Goal: Information Seeking & Learning: Learn about a topic

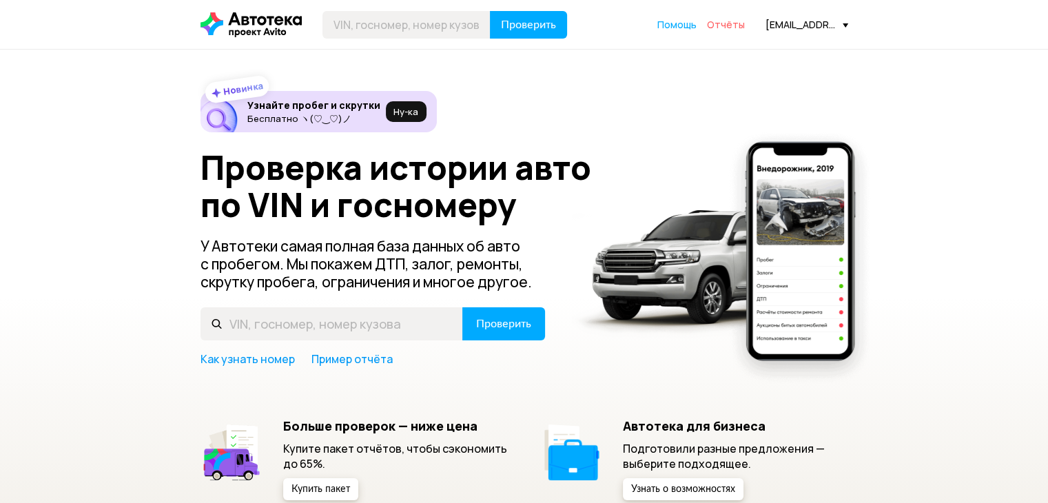
click at [745, 27] on span "Отчёты" at bounding box center [726, 24] width 38 height 13
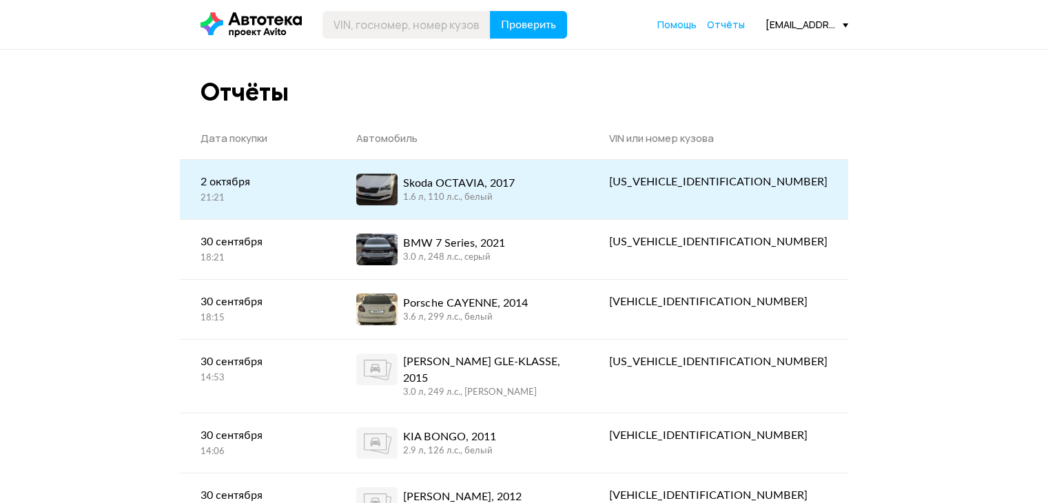
click at [568, 186] on div "Skoda OCTAVIA, 2017 1.6 л, 110 л.c., белый" at bounding box center [461, 190] width 211 height 32
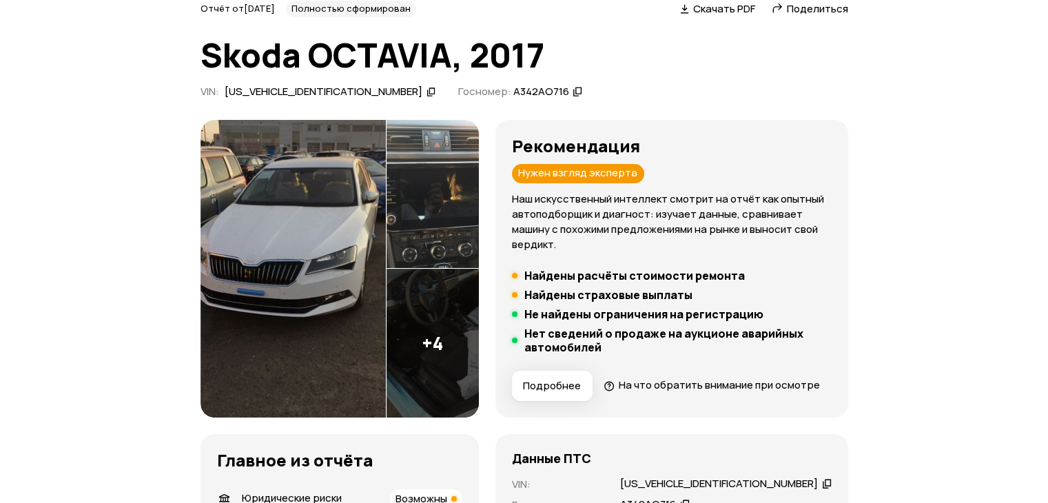
scroll to position [276, 0]
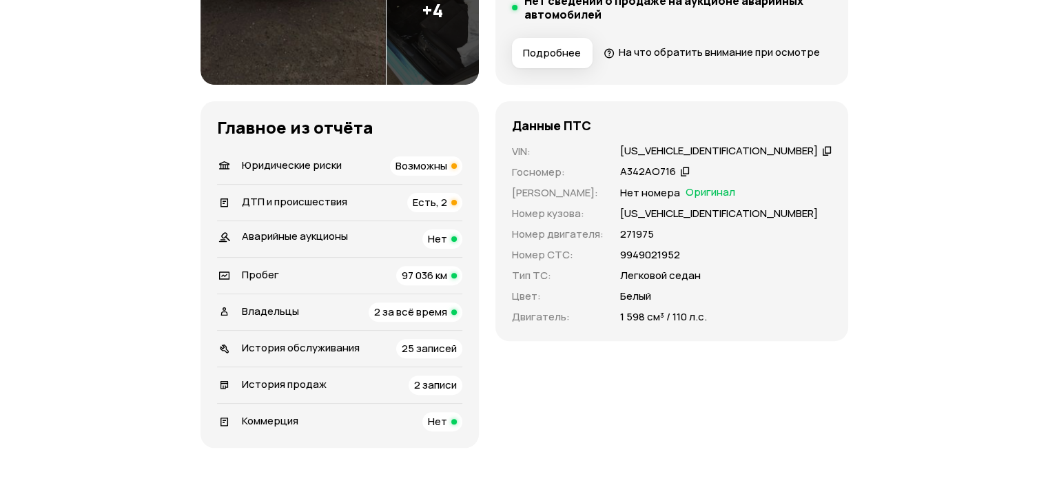
scroll to position [138, 0]
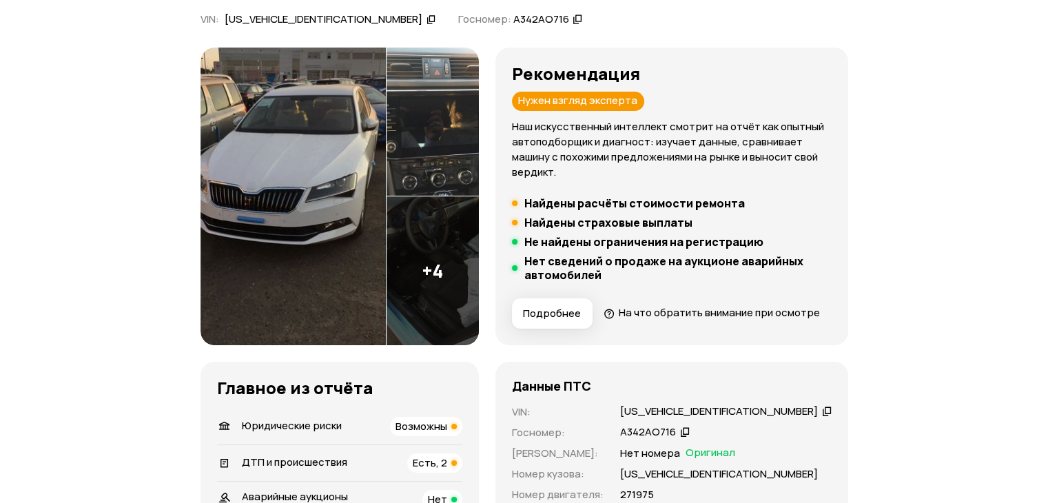
click at [290, 174] on img at bounding box center [292, 197] width 185 height 298
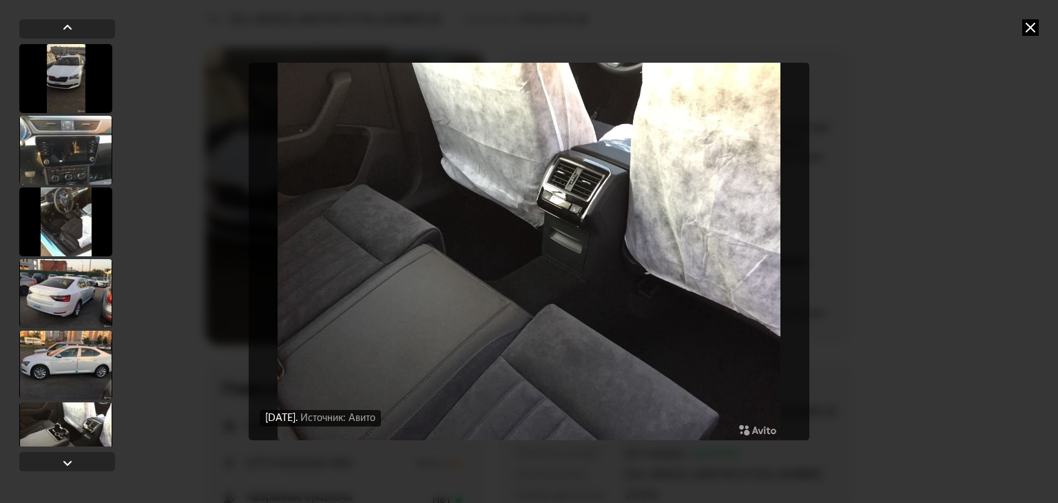
click at [1040, 18] on div "[DATE] Источник: Авито [DATE] Источник: Авито [DATE] Источник: Авито [DATE] Ист…" at bounding box center [529, 251] width 1058 height 503
click at [1038, 19] on icon at bounding box center [1030, 27] width 17 height 17
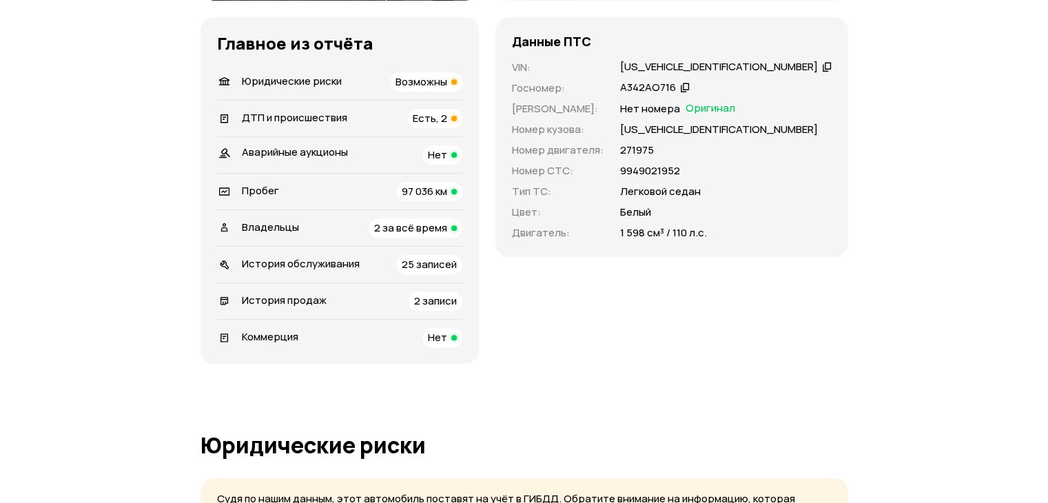
scroll to position [482, 0]
click at [447, 125] on span "Есть, 2" at bounding box center [430, 118] width 34 height 14
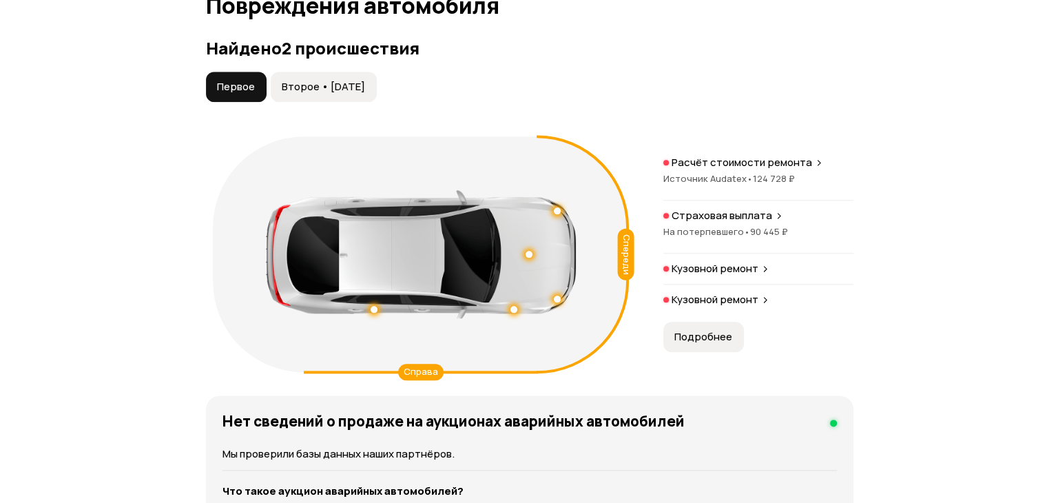
scroll to position [1586, 0]
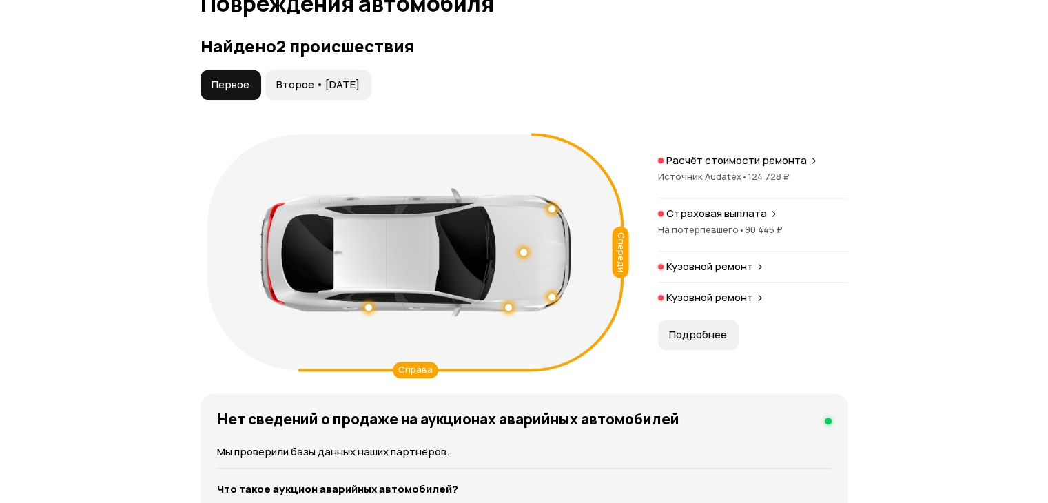
click at [693, 341] on span "Подробнее" at bounding box center [698, 335] width 58 height 14
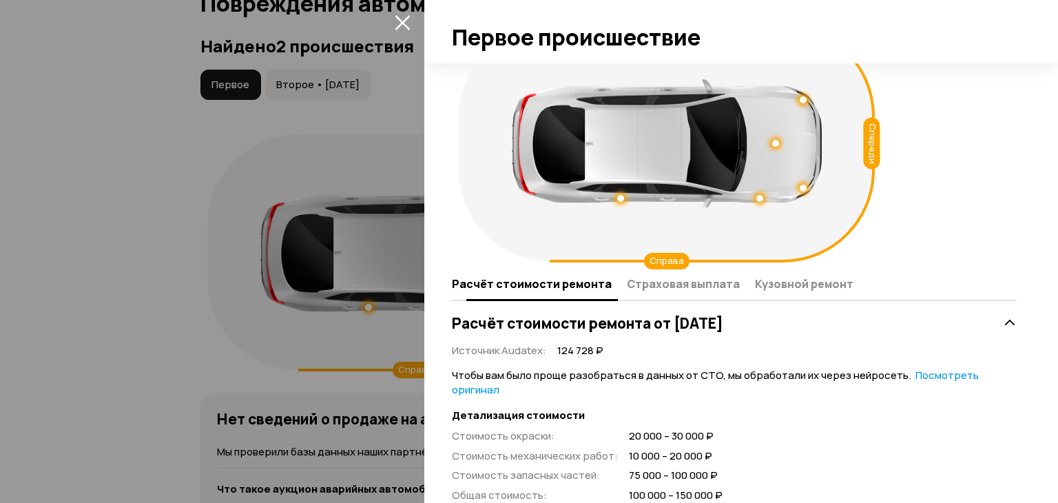
scroll to position [69, 0]
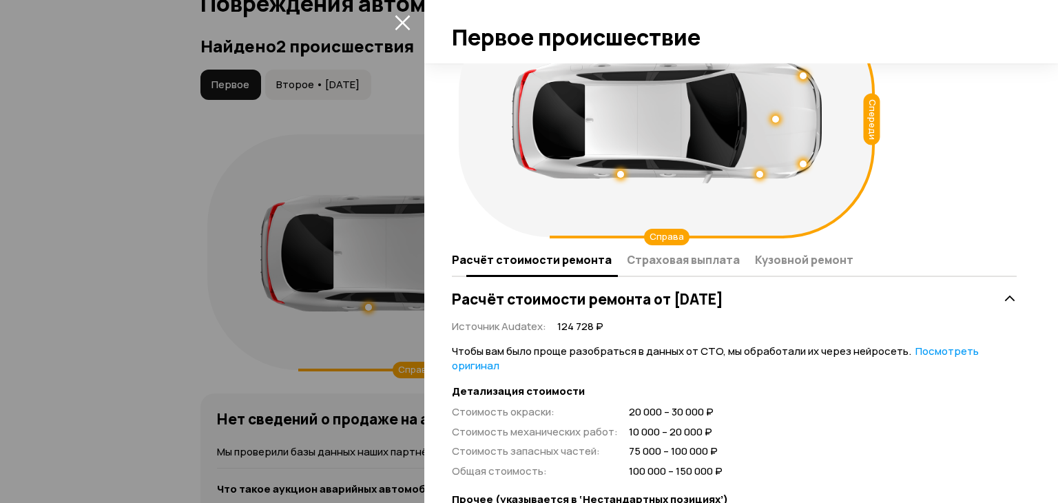
click at [632, 261] on span "Страховая выплата" at bounding box center [683, 260] width 113 height 14
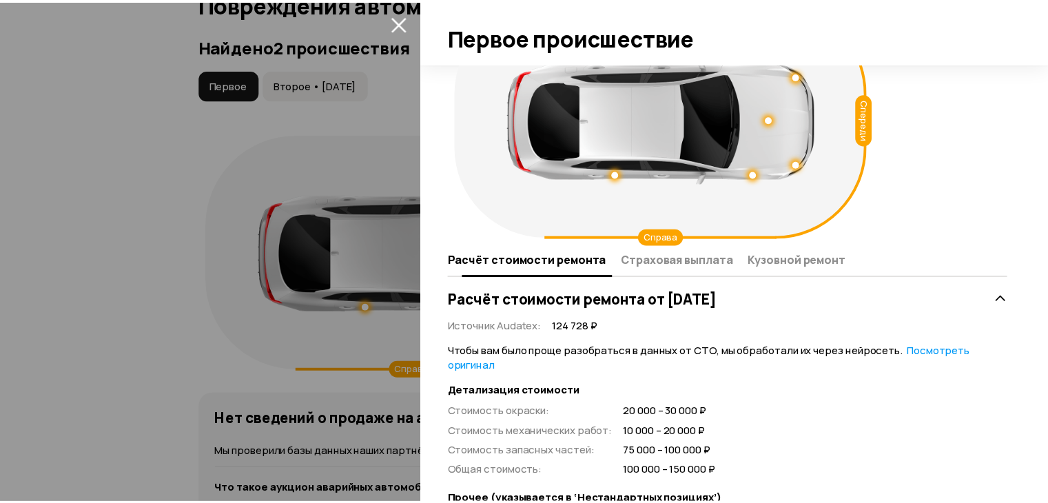
scroll to position [0, 0]
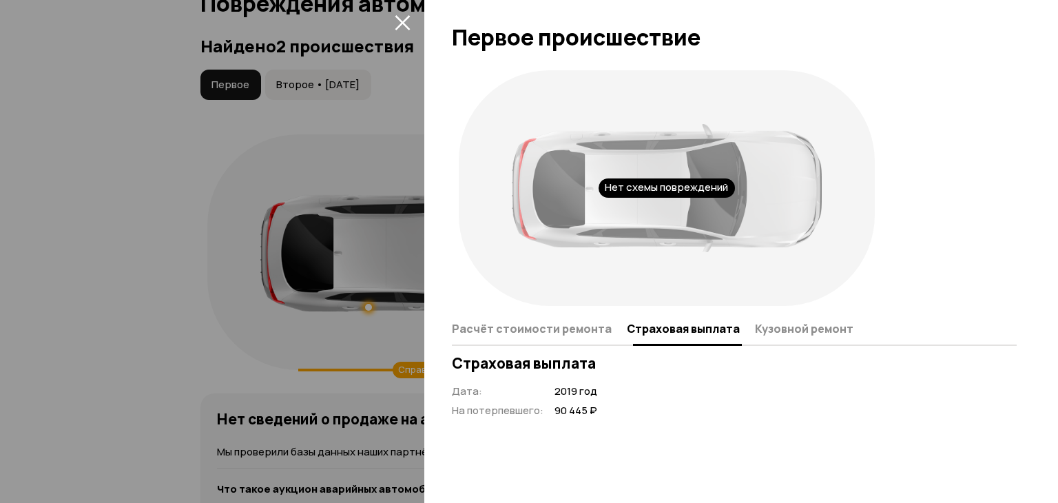
click at [772, 338] on button "Кузовной ремонт" at bounding box center [802, 328] width 103 height 27
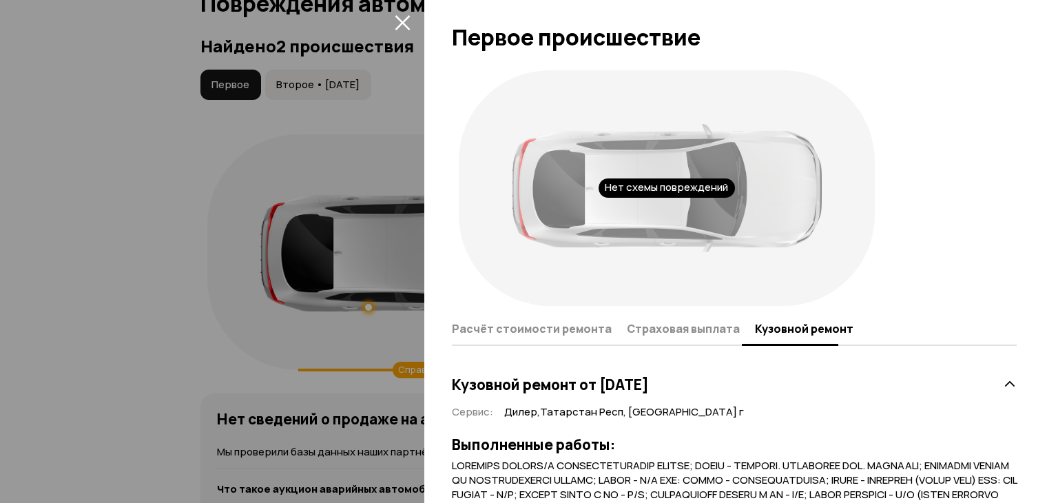
click at [398, 28] on icon "закрыть" at bounding box center [403, 22] width 16 height 16
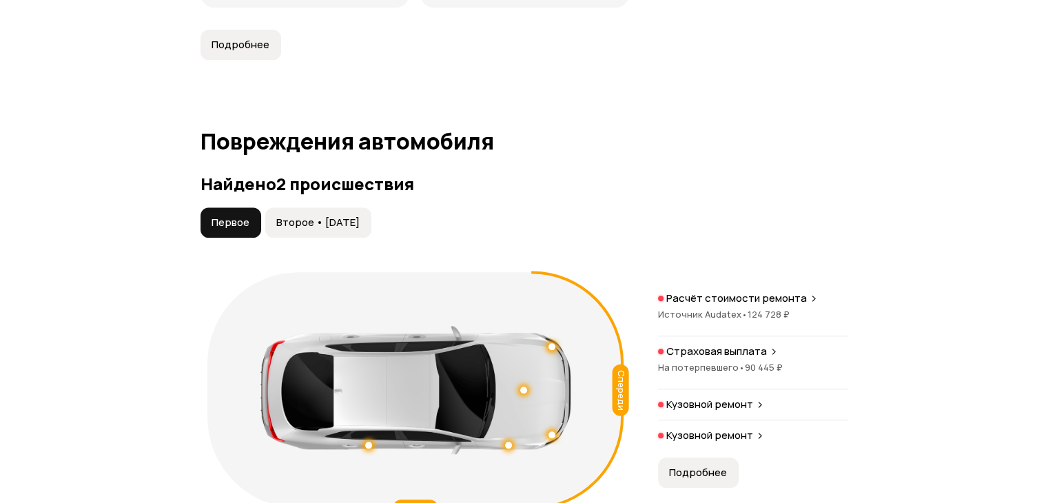
click at [342, 229] on span "Второе • [DATE]" at bounding box center [317, 223] width 83 height 14
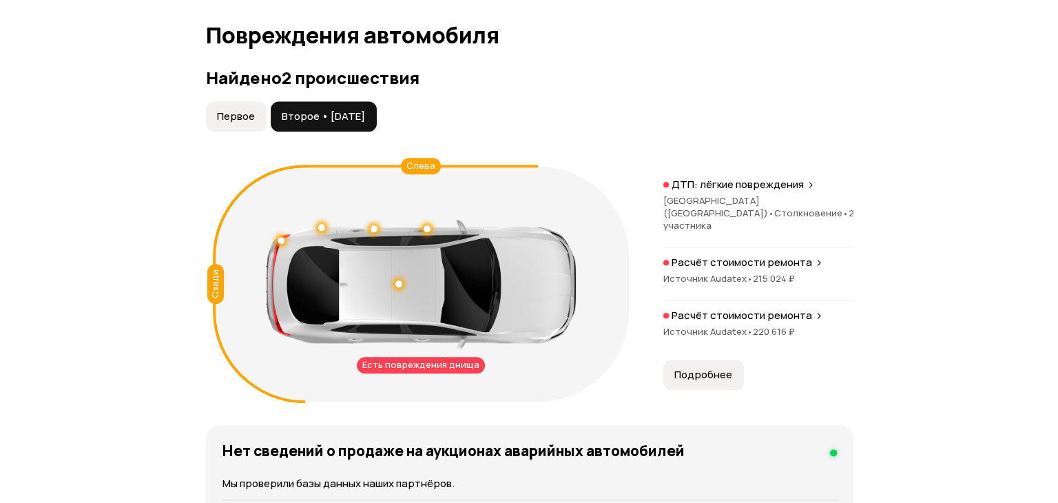
scroll to position [1655, 0]
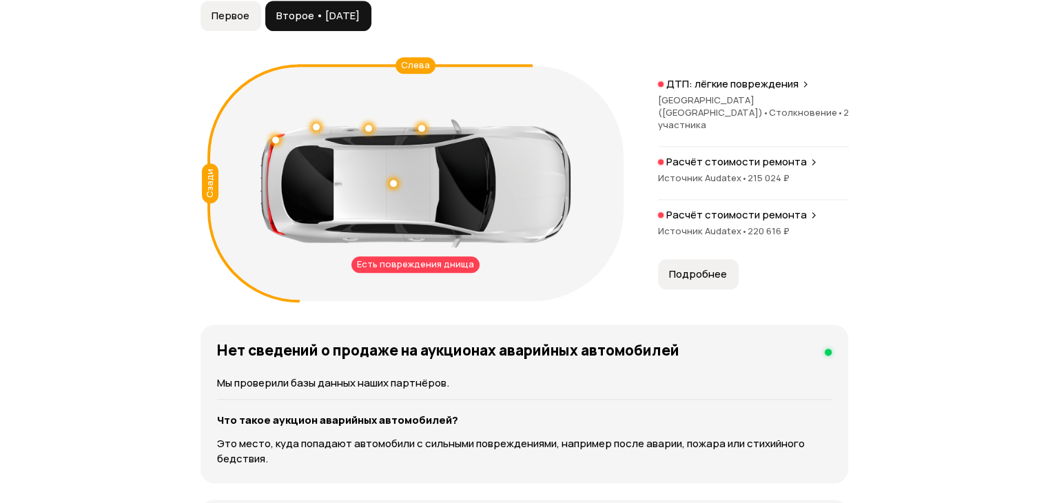
click at [755, 175] on span "215 024 ₽" at bounding box center [768, 178] width 42 height 12
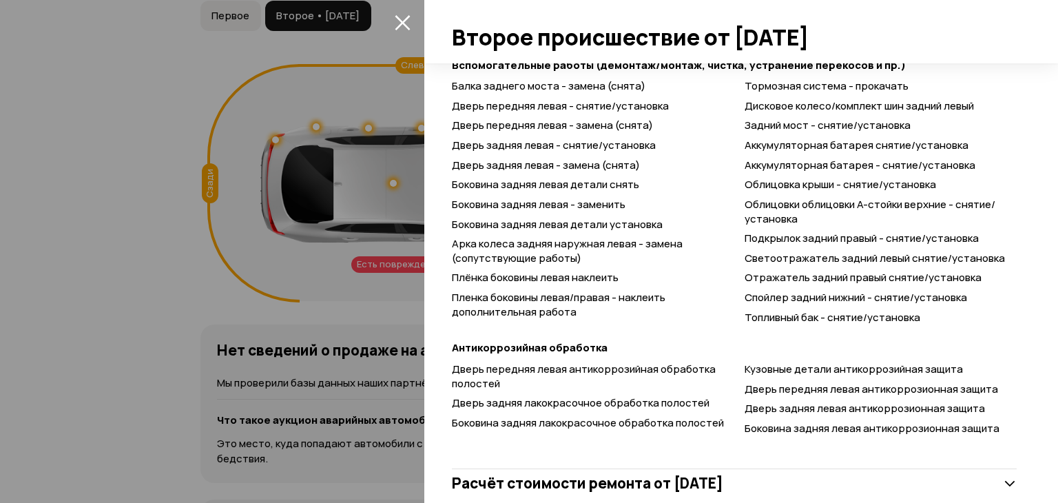
scroll to position [984, 0]
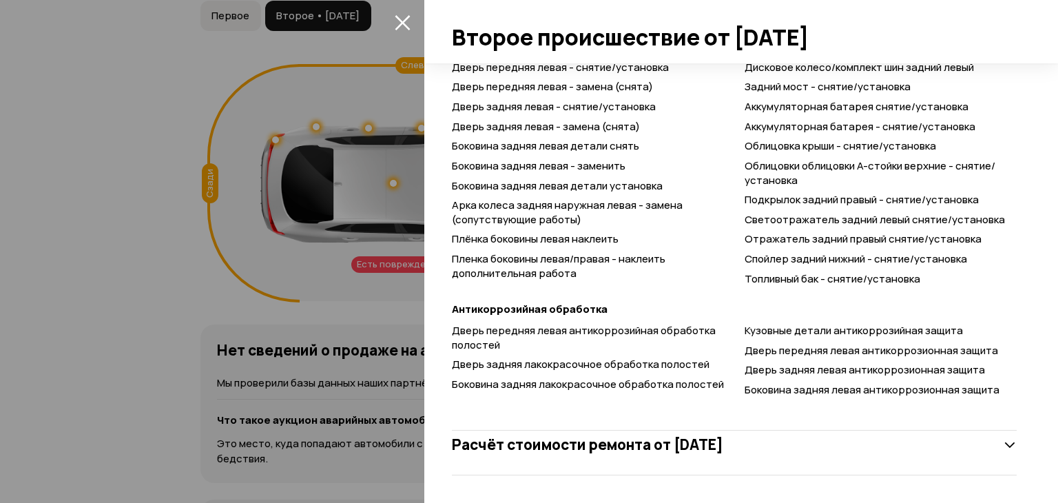
click at [723, 435] on h3 "Расчёт стоимости ремонта от [DATE]" at bounding box center [587, 444] width 271 height 18
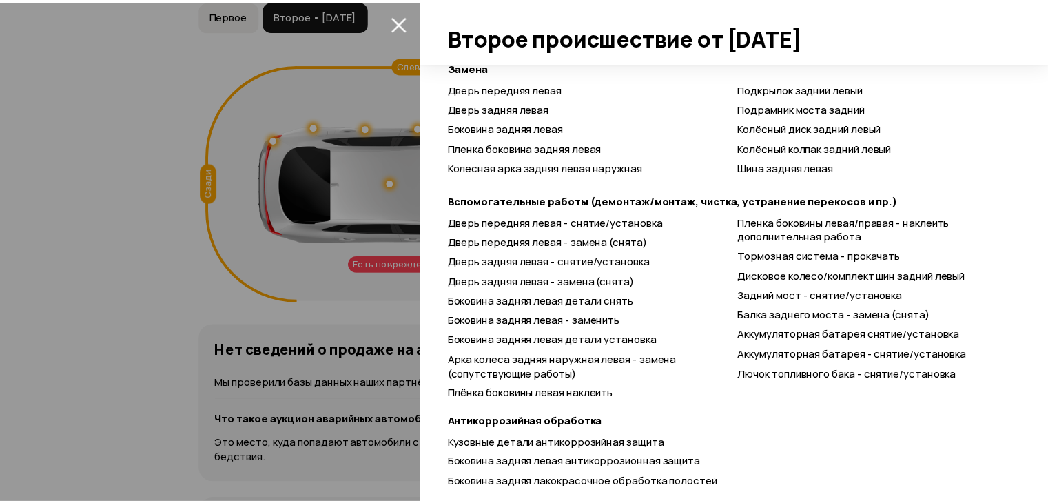
scroll to position [1875, 0]
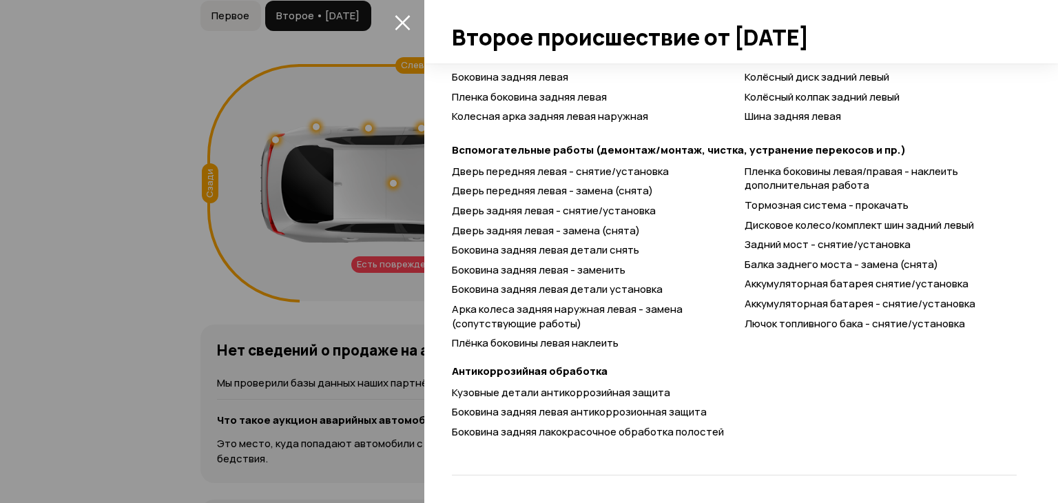
click at [339, 369] on div at bounding box center [529, 251] width 1058 height 503
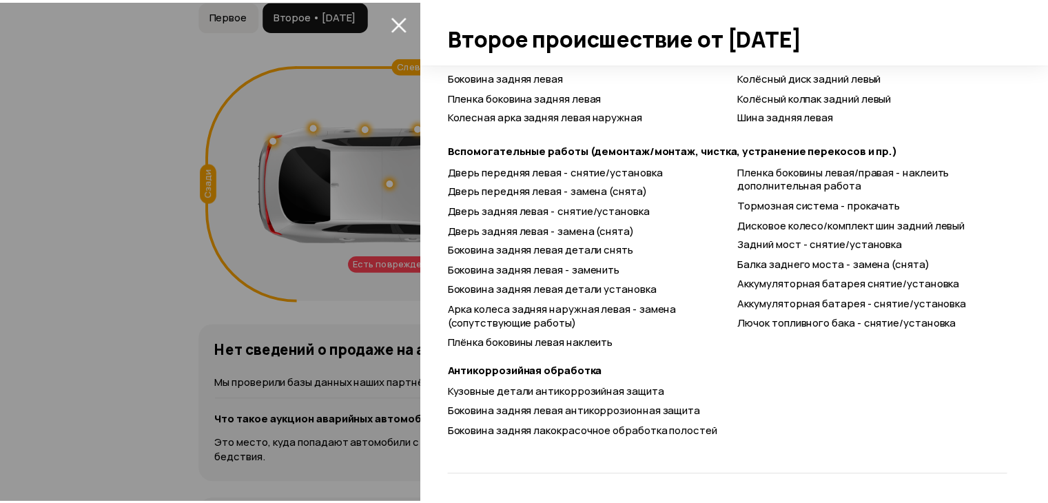
scroll to position [226, 0]
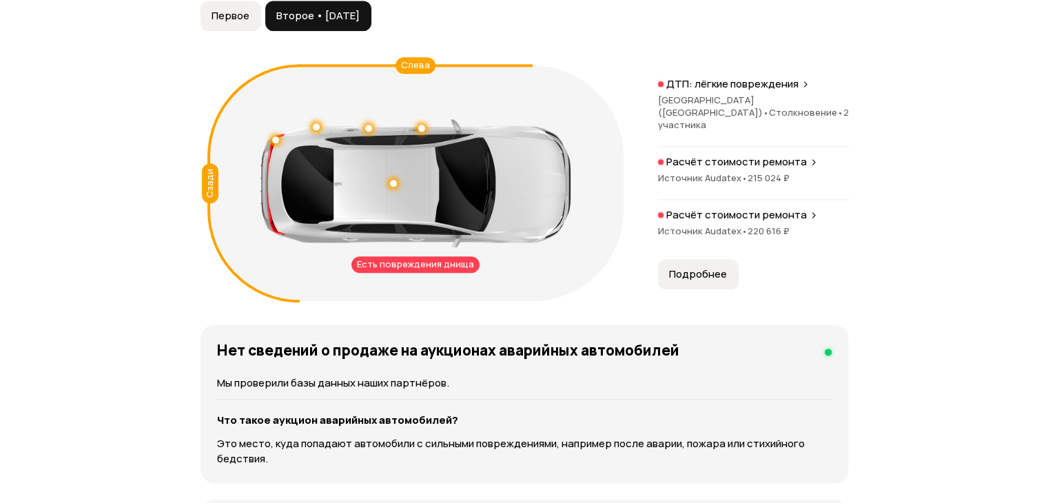
click at [714, 263] on button "Подробнее" at bounding box center [698, 274] width 81 height 30
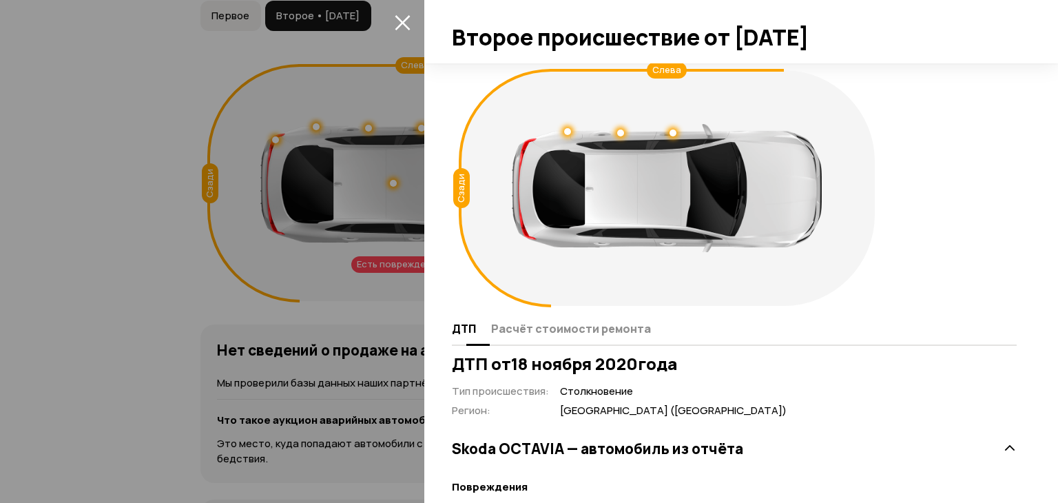
click at [570, 336] on button "Расчёт стоимости ремонта" at bounding box center [569, 328] width 164 height 27
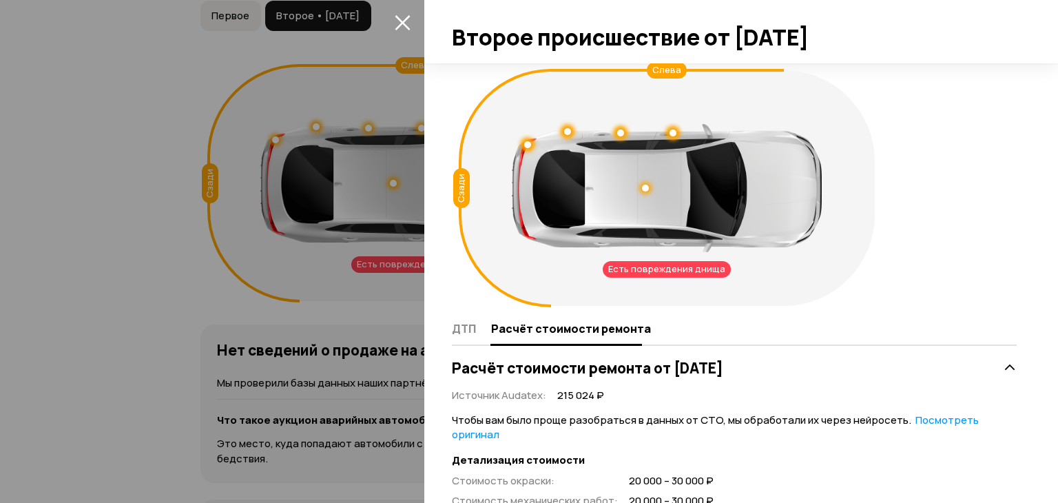
click at [165, 132] on div at bounding box center [529, 251] width 1058 height 503
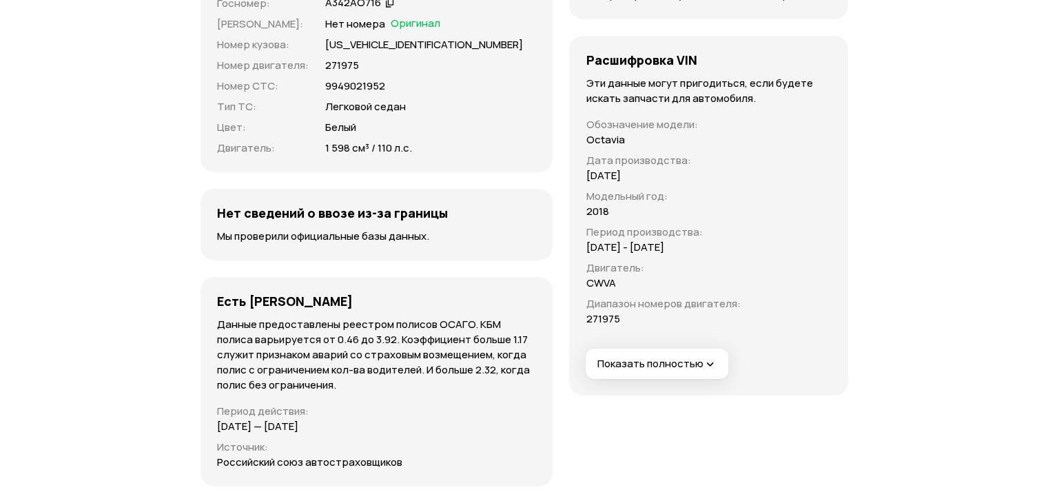
scroll to position [4755, 0]
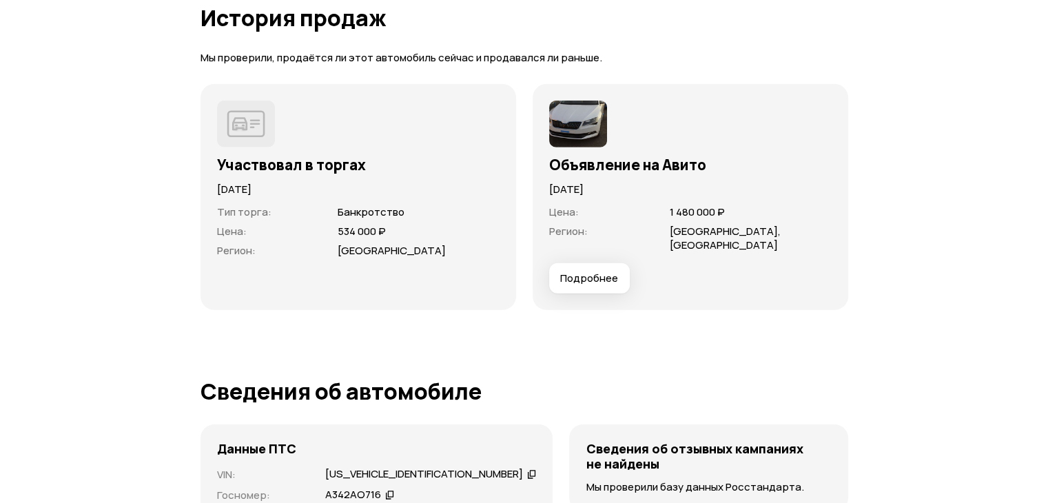
drag, startPoint x: 238, startPoint y: 229, endPoint x: 226, endPoint y: 235, distance: 13.3
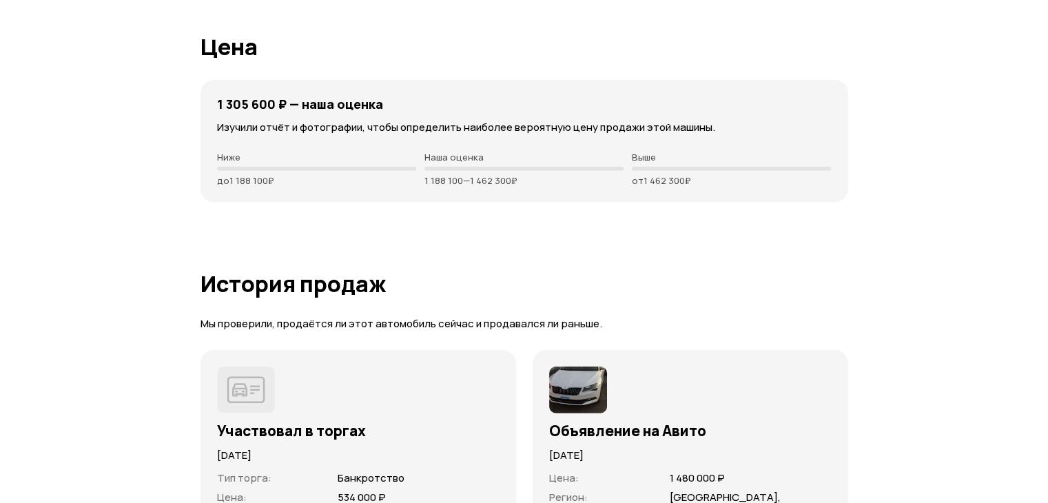
drag, startPoint x: 226, startPoint y: 235, endPoint x: 121, endPoint y: 226, distance: 105.1
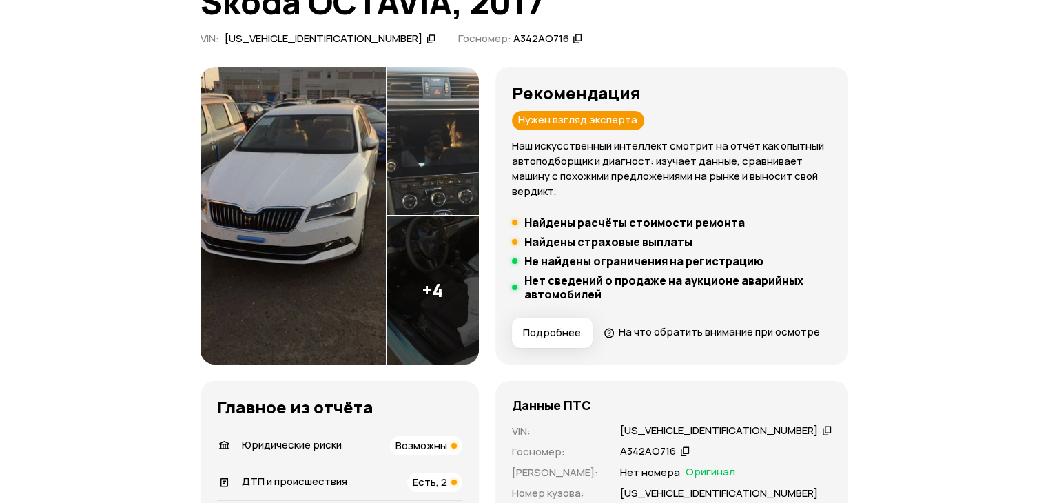
scroll to position [482, 0]
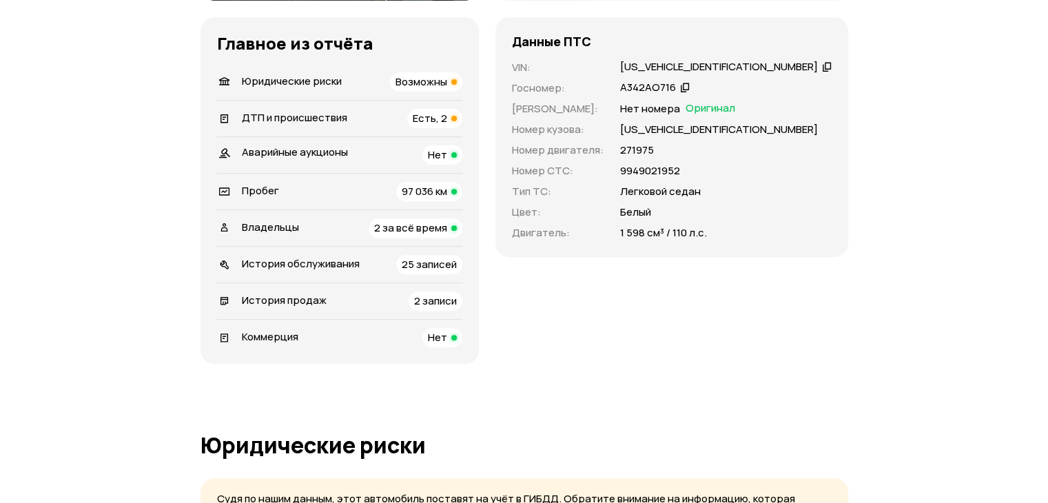
click at [690, 94] on icon at bounding box center [685, 87] width 10 height 14
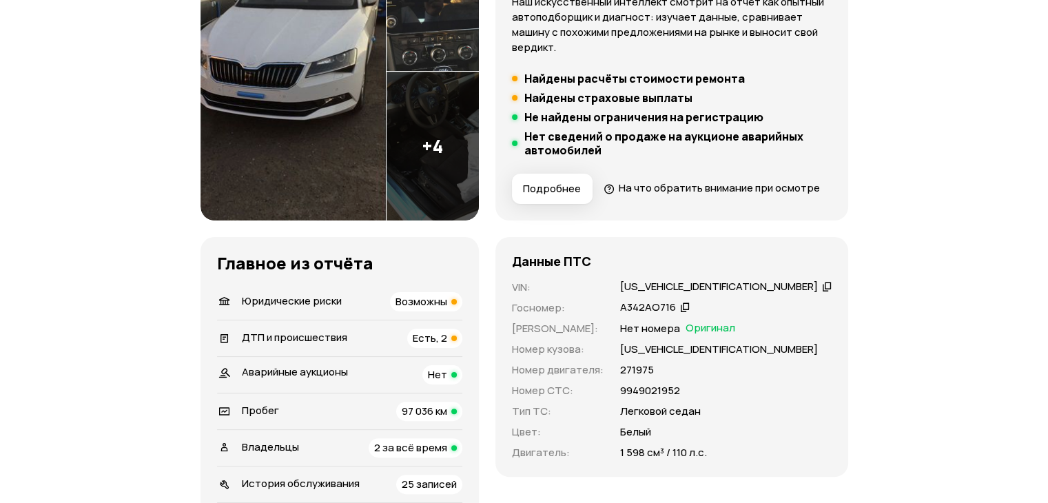
scroll to position [69, 0]
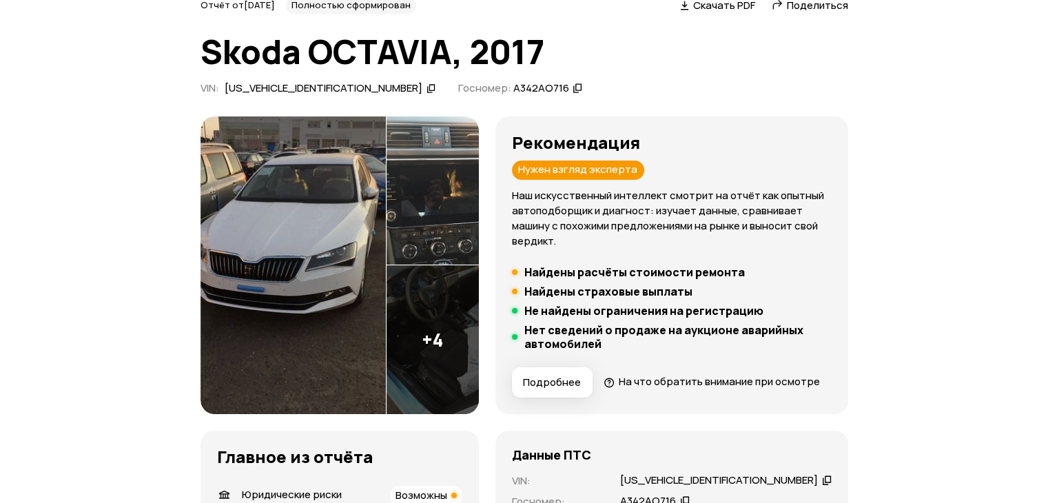
click at [363, 261] on img at bounding box center [292, 265] width 185 height 298
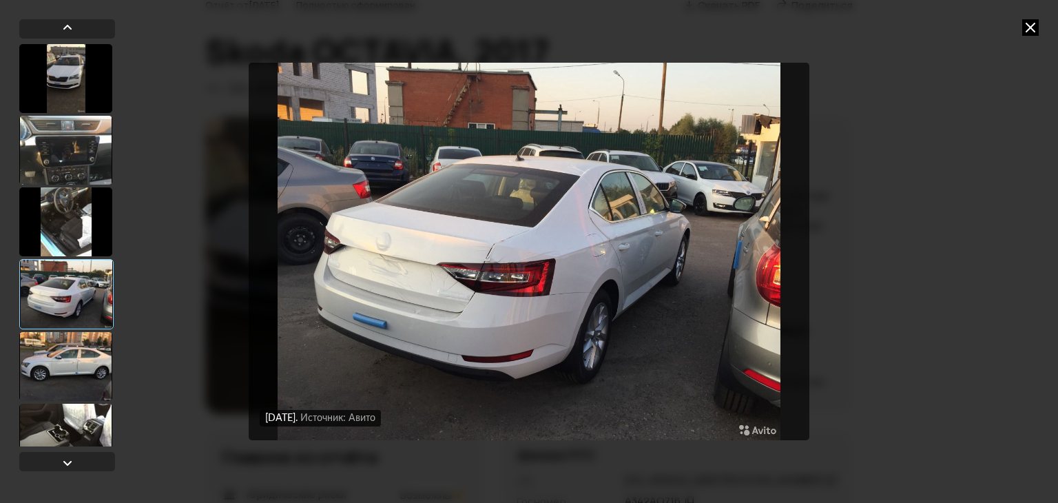
click at [934, 229] on div "[DATE] Источник: Авито [DATE] Источник: Авито [DATE] Источник: Авито [DATE] Ист…" at bounding box center [529, 251] width 1058 height 503
click at [1047, 30] on div "[DATE] Источник: Авито [DATE] Источник: Авито [DATE] Источник: Авито [DATE] Ист…" at bounding box center [529, 251] width 1058 height 503
click at [1033, 29] on icon at bounding box center [1030, 27] width 17 height 17
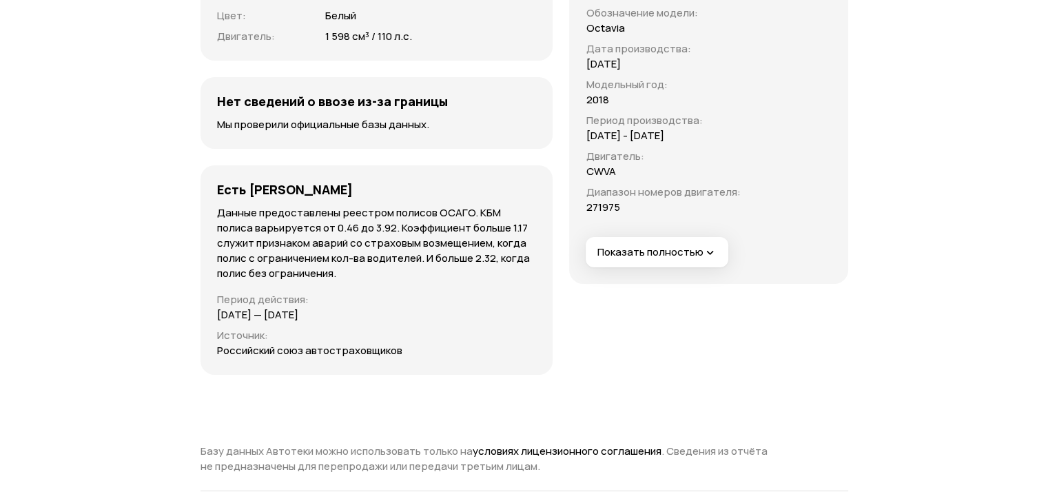
scroll to position [4474, 0]
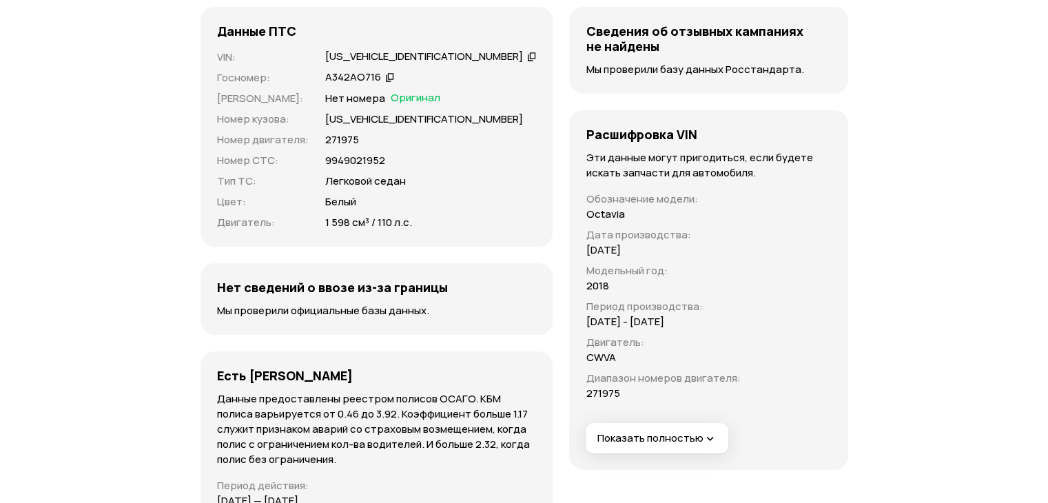
click at [662, 435] on span "Показать полностью" at bounding box center [657, 438] width 120 height 14
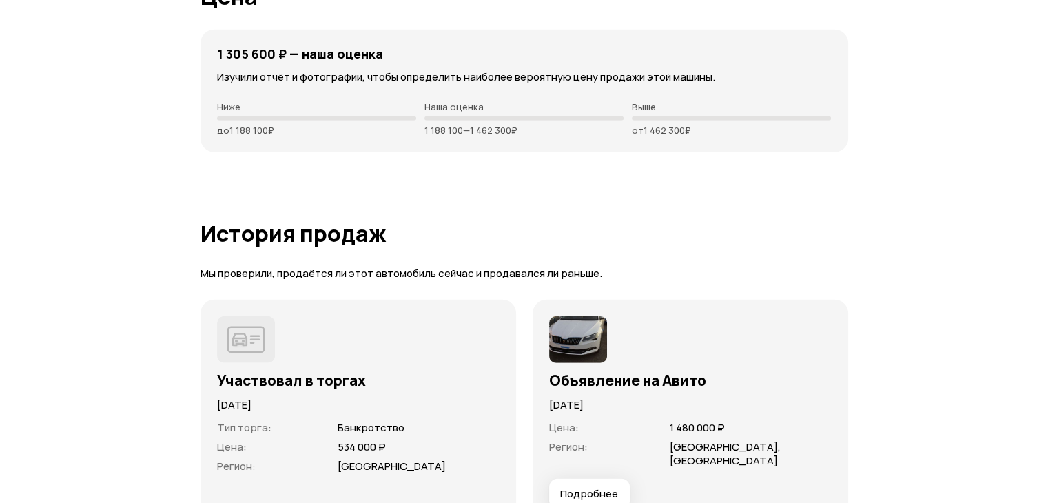
scroll to position [3863, 0]
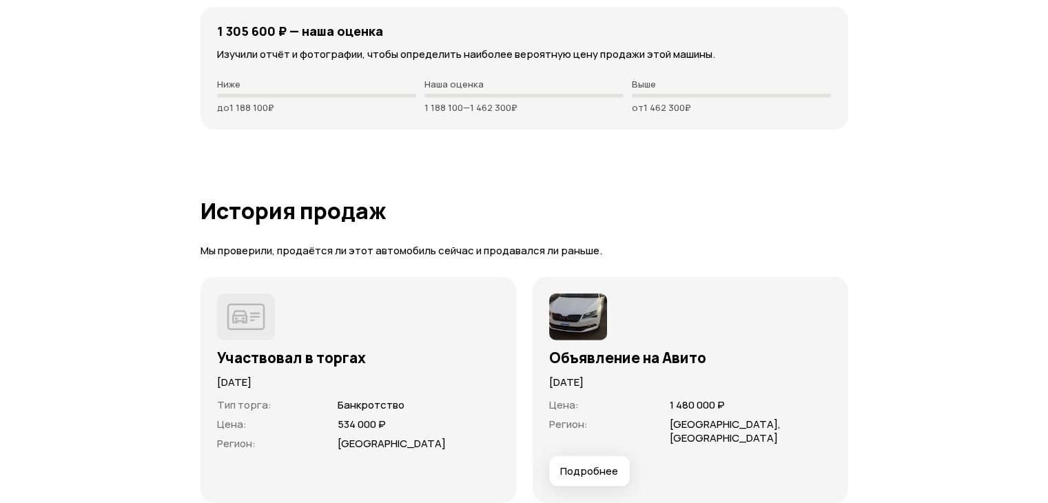
click at [599, 475] on button "Подробнее" at bounding box center [589, 471] width 81 height 30
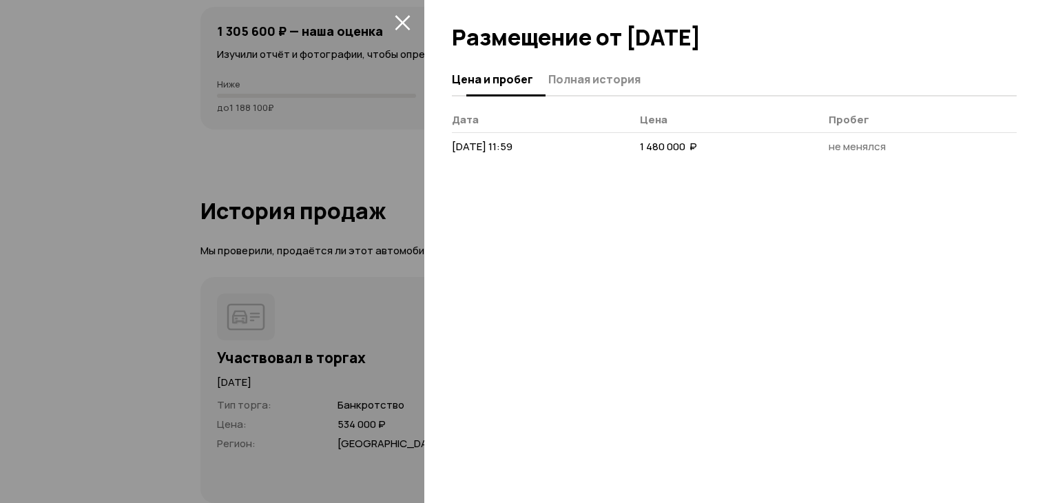
click at [557, 67] on button "Полная история" at bounding box center [592, 78] width 96 height 27
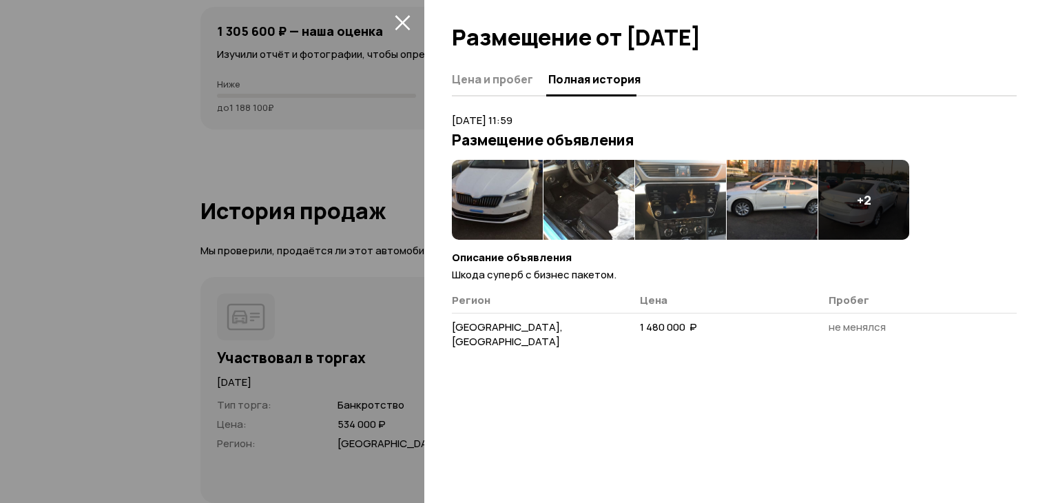
click at [373, 183] on div at bounding box center [529, 251] width 1058 height 503
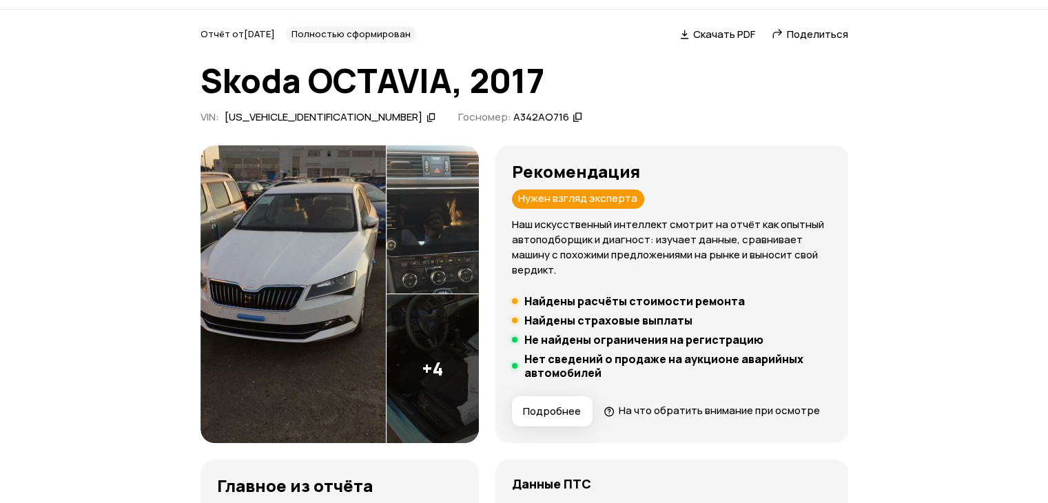
scroll to position [278, 0]
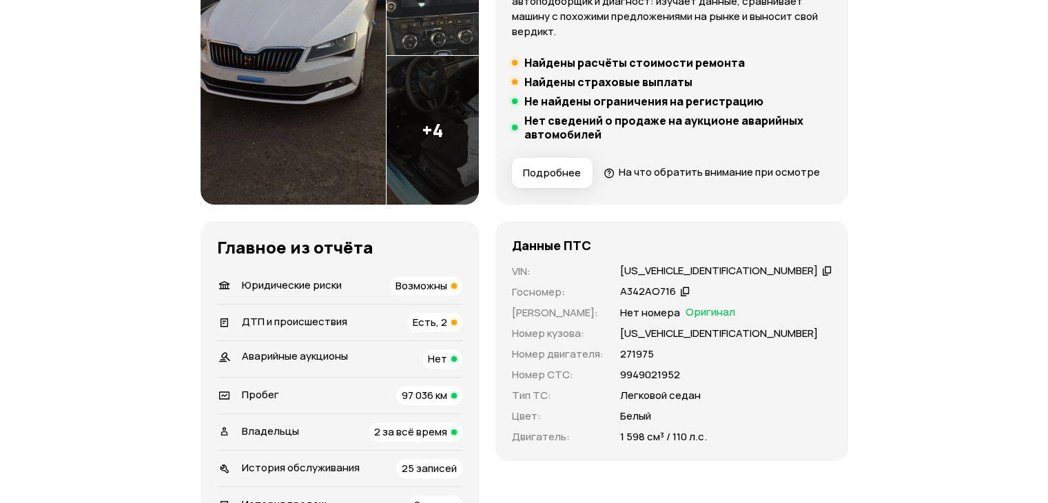
click at [710, 278] on div "[US_VEHICLE_IDENTIFICATION_NUMBER]" at bounding box center [719, 271] width 198 height 14
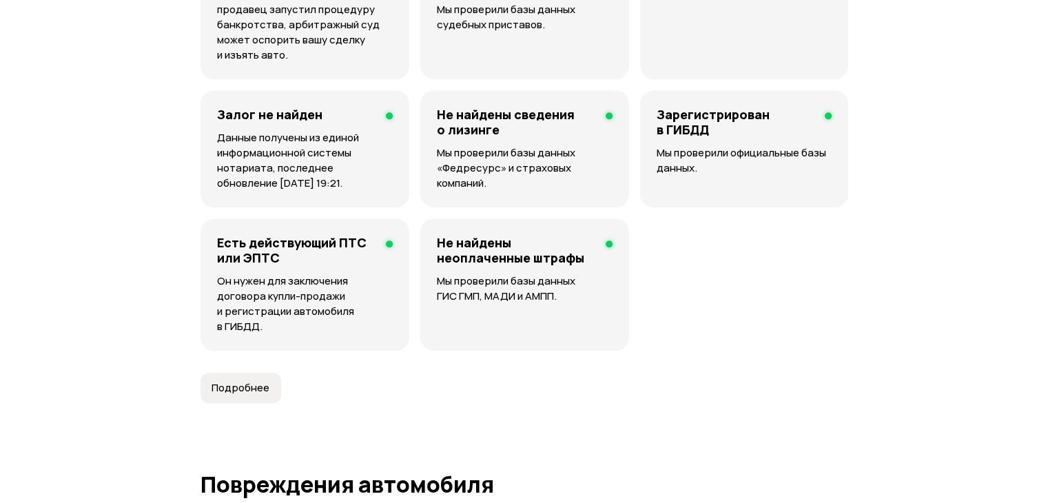
scroll to position [1312, 0]
